Goal: Transaction & Acquisition: Download file/media

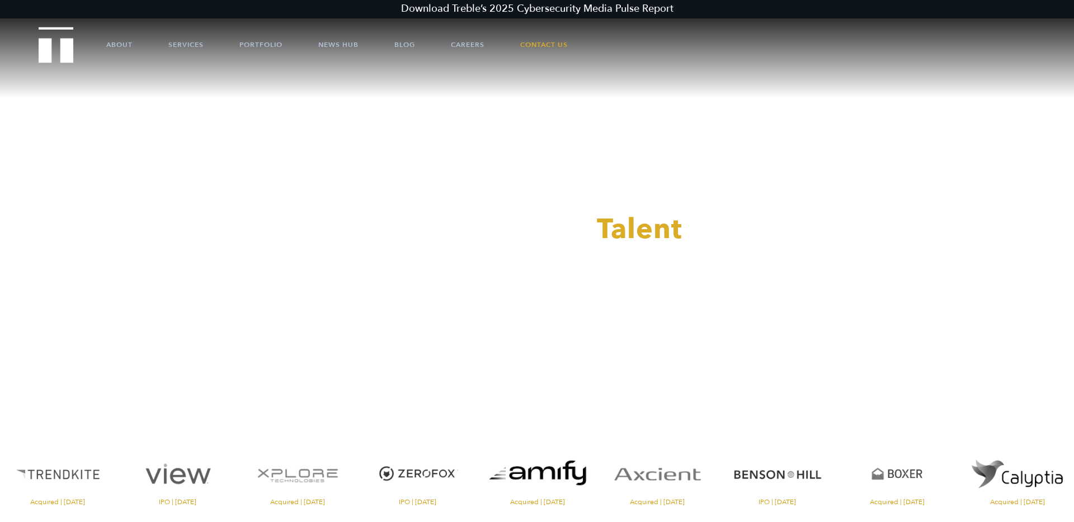
drag, startPoint x: 473, startPoint y: 11, endPoint x: 493, endPoint y: 5, distance: 21.6
click at [477, 10] on div at bounding box center [537, 261] width 1074 height 522
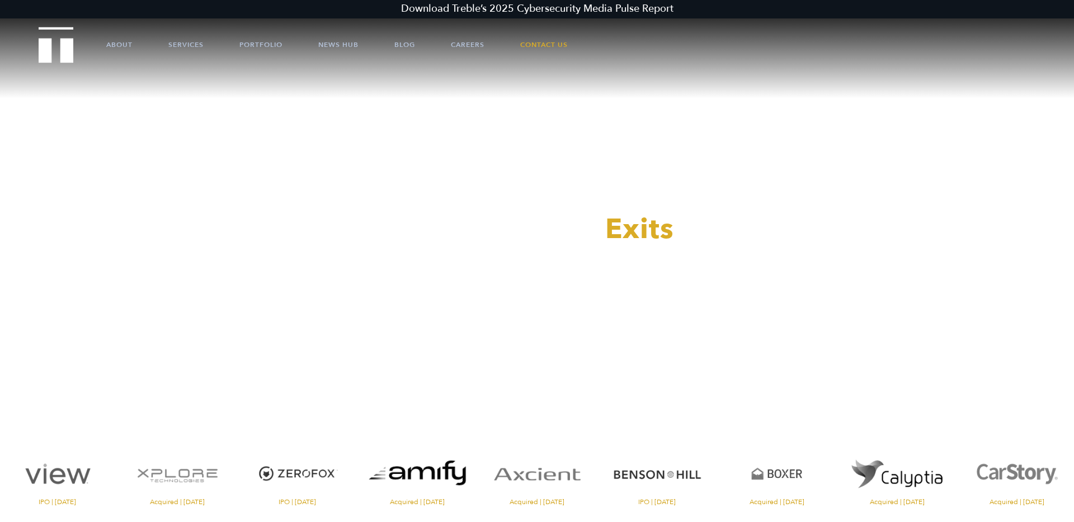
click at [528, 9] on link "Download Treble’s 2025 Cybersecurity Media Pulse Report" at bounding box center [537, 9] width 1074 height 18
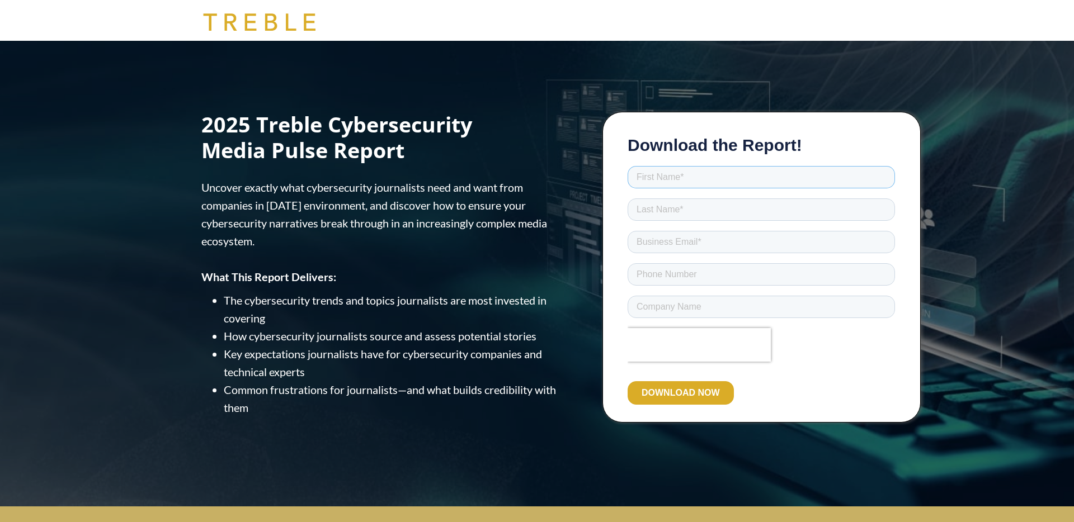
click at [656, 178] on input "text" at bounding box center [761, 177] width 267 height 22
type input "Matt"
type input "Grant"
type input "matt@treblepr.com"
type input "19255955263"
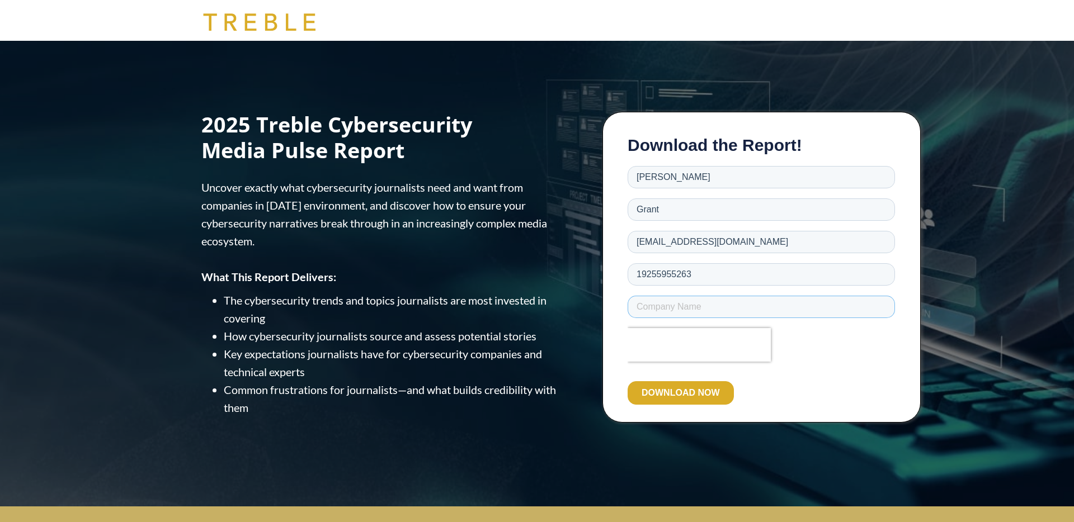
type input "Treble"
click at [708, 393] on input "DOWNLOAD NOW" at bounding box center [681, 392] width 106 height 23
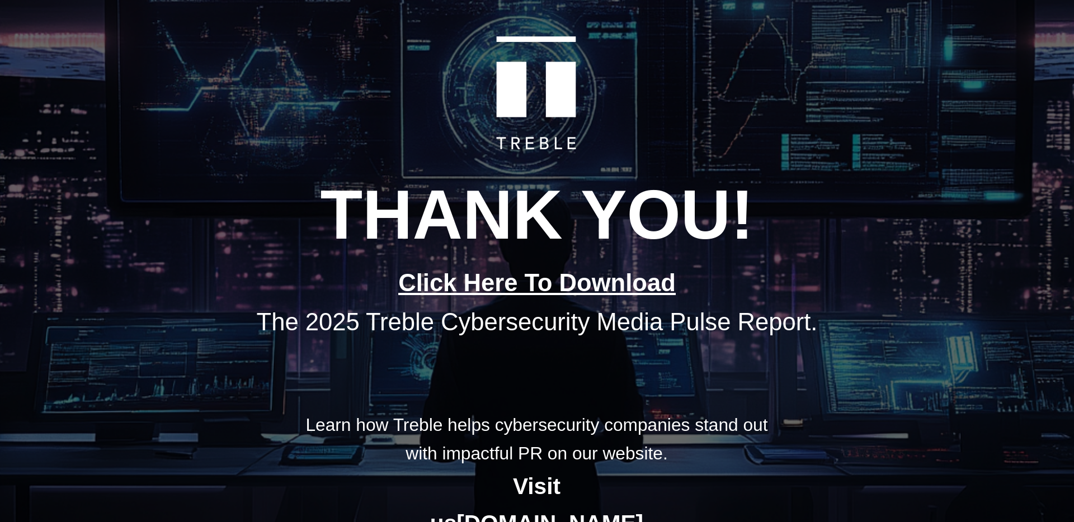
click at [534, 288] on link "Click Here To Download" at bounding box center [536, 283] width 277 height 27
